Goal: Task Accomplishment & Management: Manage account settings

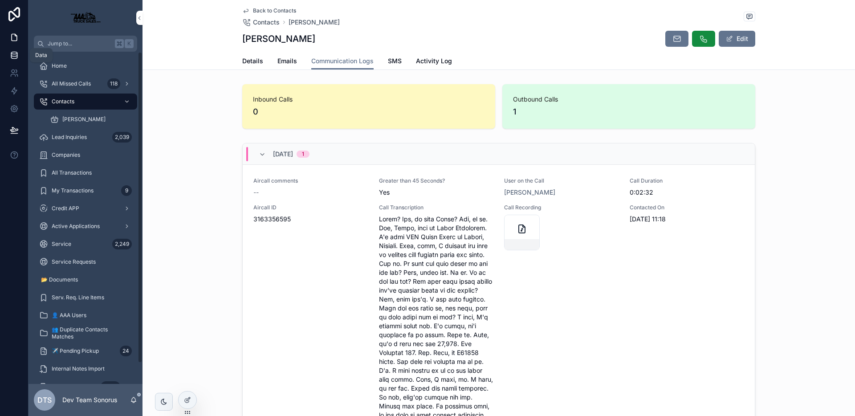
click at [13, 59] on icon at bounding box center [14, 55] width 9 height 9
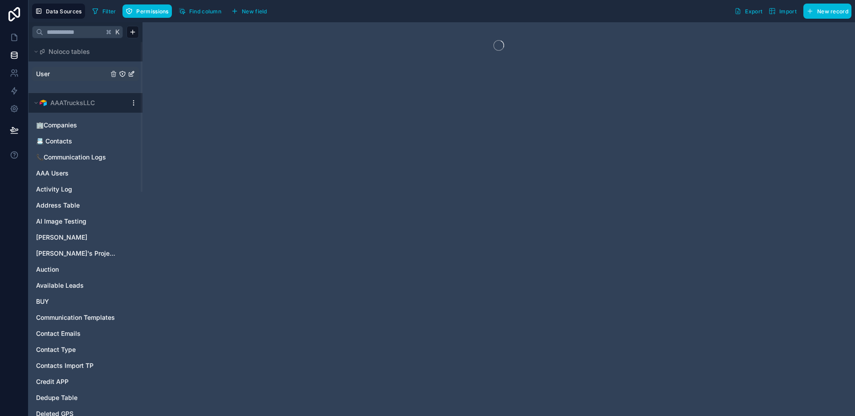
click at [57, 73] on link "User" at bounding box center [72, 73] width 72 height 9
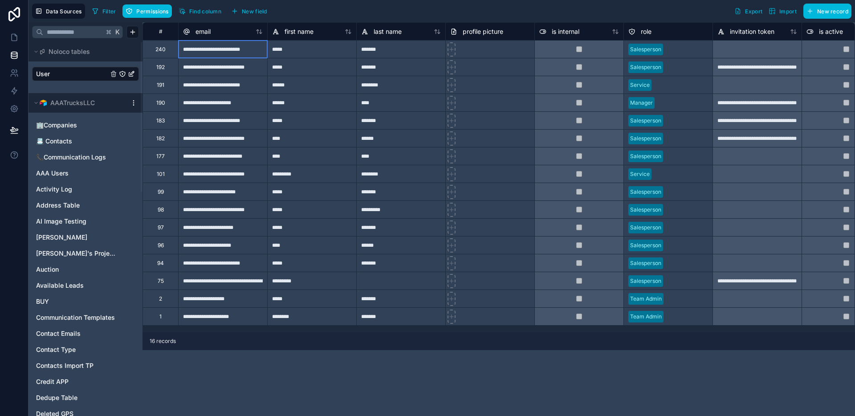
click at [224, 53] on div "**********" at bounding box center [222, 49] width 89 height 18
click at [12, 71] on icon at bounding box center [14, 73] width 9 height 9
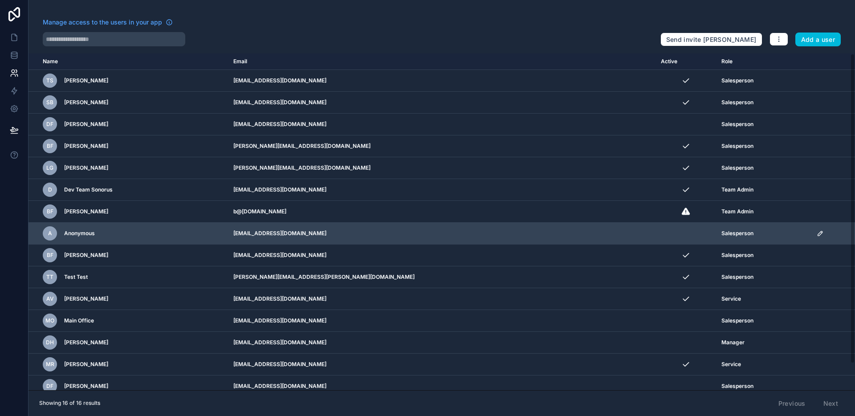
scroll to position [28, 0]
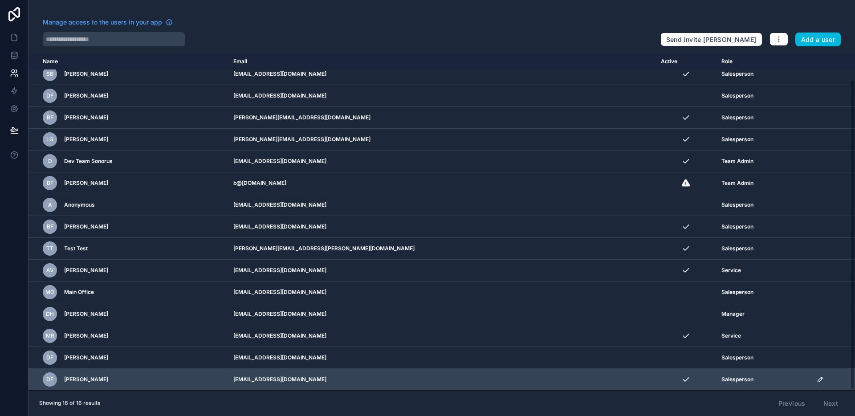
click at [817, 381] on icon "scrollable content" at bounding box center [820, 379] width 7 height 7
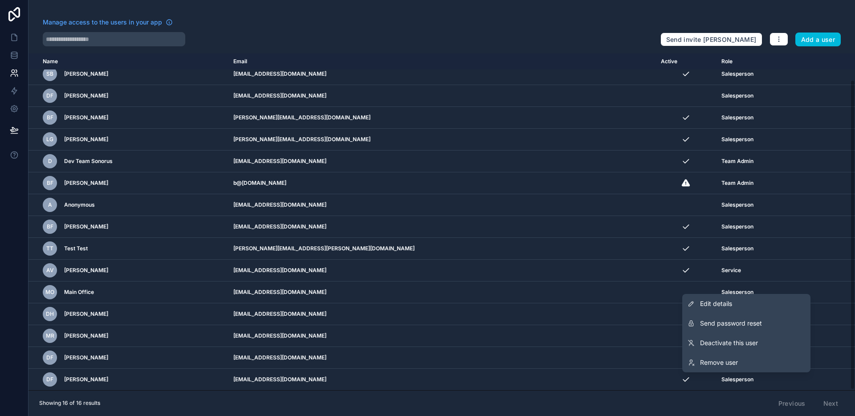
click at [766, 393] on div "Showing 16 of 16 results Previous Next" at bounding box center [441, 403] width 826 height 26
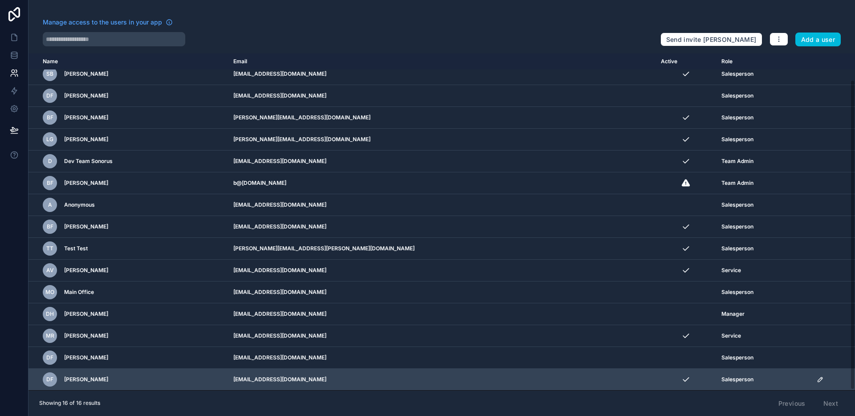
click at [817, 381] on icon "scrollable content" at bounding box center [820, 379] width 7 height 7
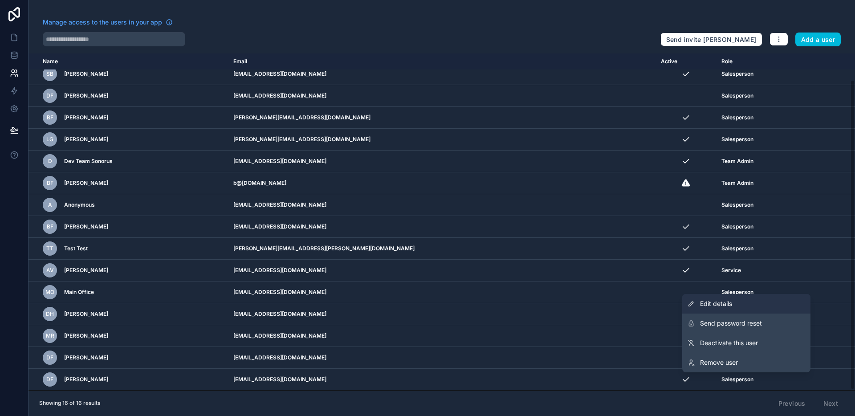
click at [733, 306] on link "Edit details" at bounding box center [746, 304] width 128 height 20
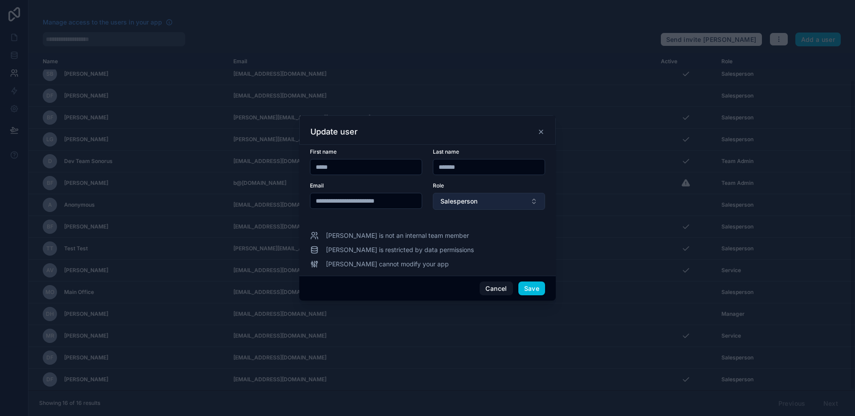
click at [471, 204] on span "Salesperson" at bounding box center [458, 201] width 37 height 9
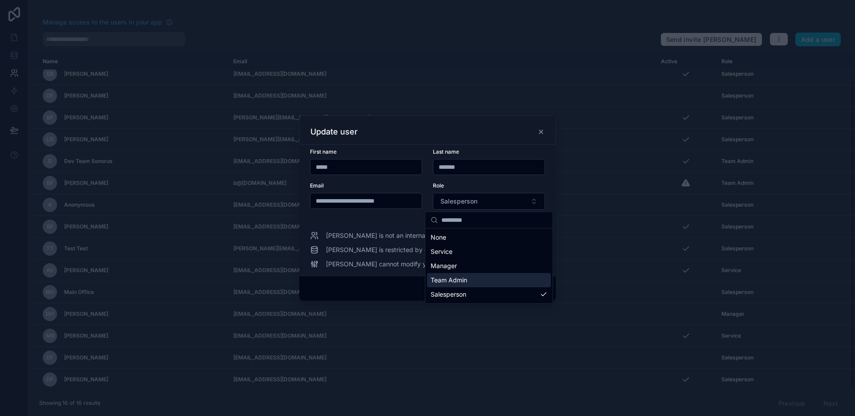
click at [464, 278] on span "Team Admin" at bounding box center [449, 280] width 37 height 9
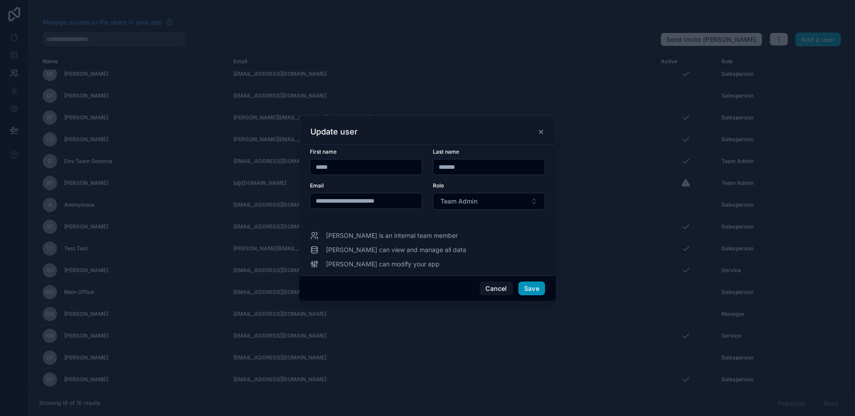
click at [530, 289] on button "Save" at bounding box center [531, 288] width 27 height 14
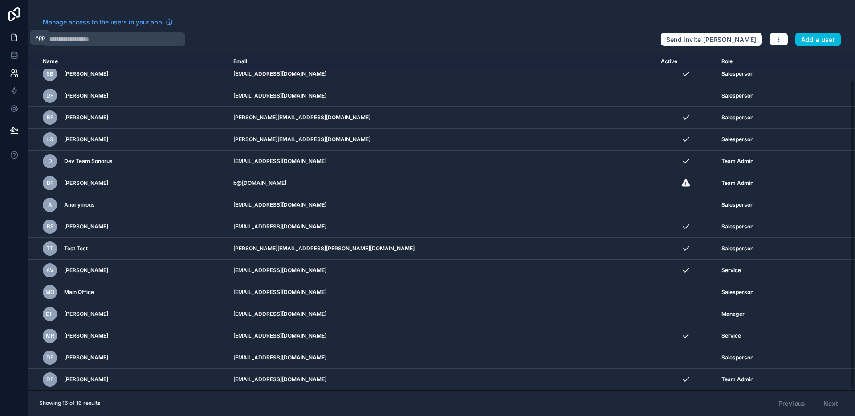
click at [17, 33] on icon at bounding box center [14, 37] width 9 height 9
